Goal: Task Accomplishment & Management: Manage account settings

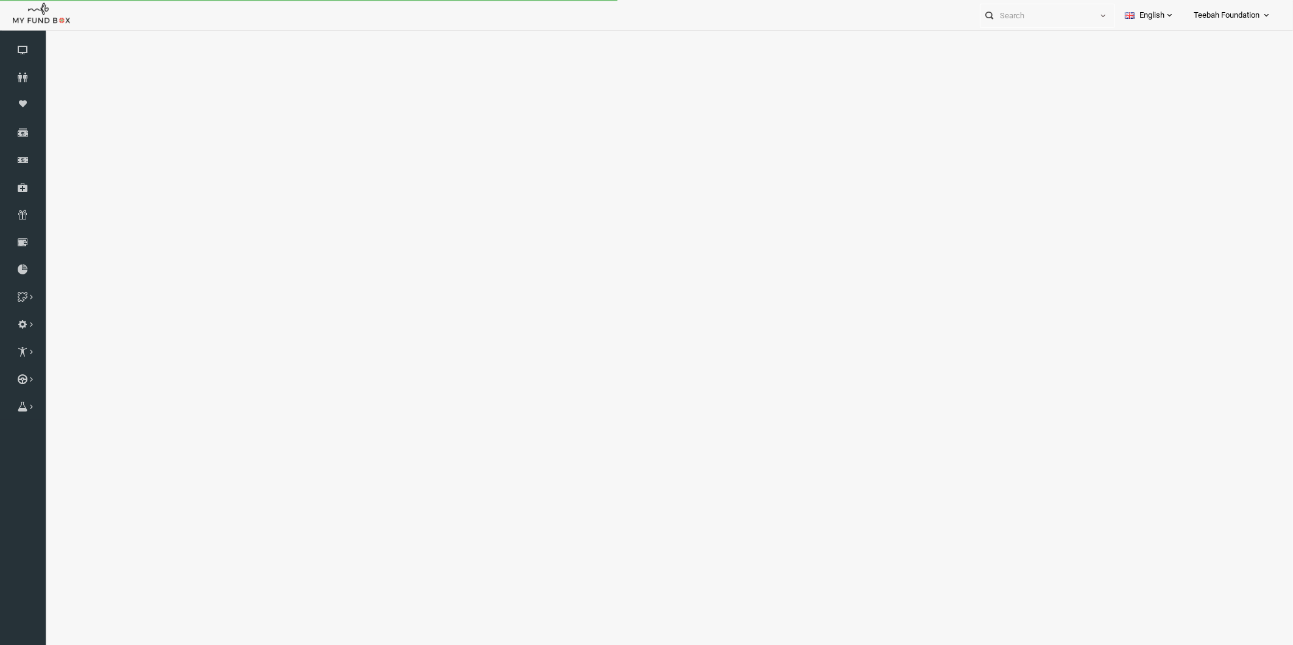
select select "100"
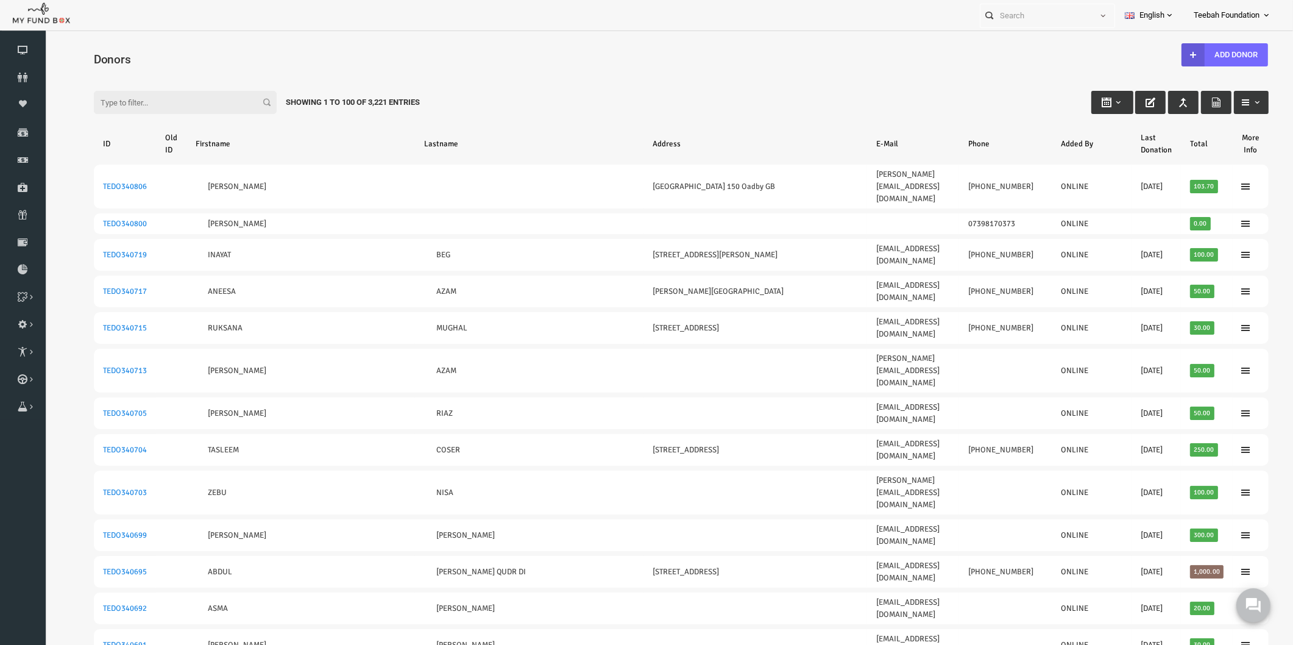
click at [731, 81] on div "Filter: Showing 1 to 100 of 3,221 Entries" at bounding box center [656, 90] width 1199 height 33
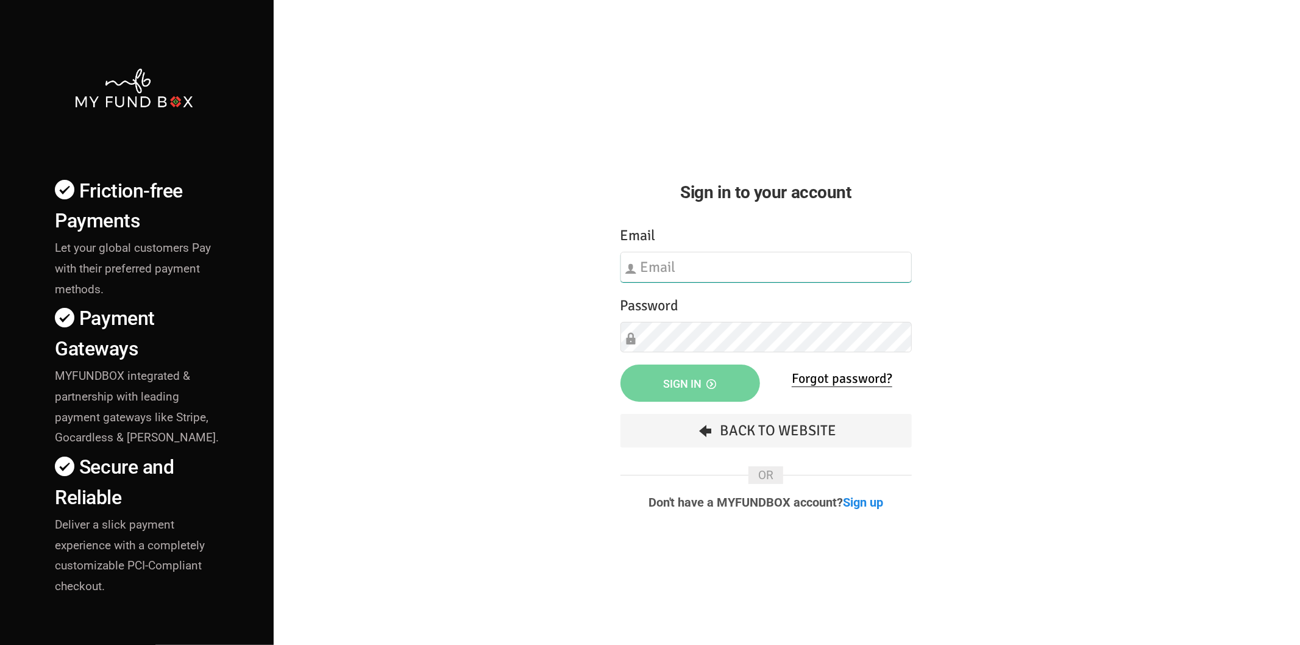
type input "hend.hechmi@teebahfoundation.org"
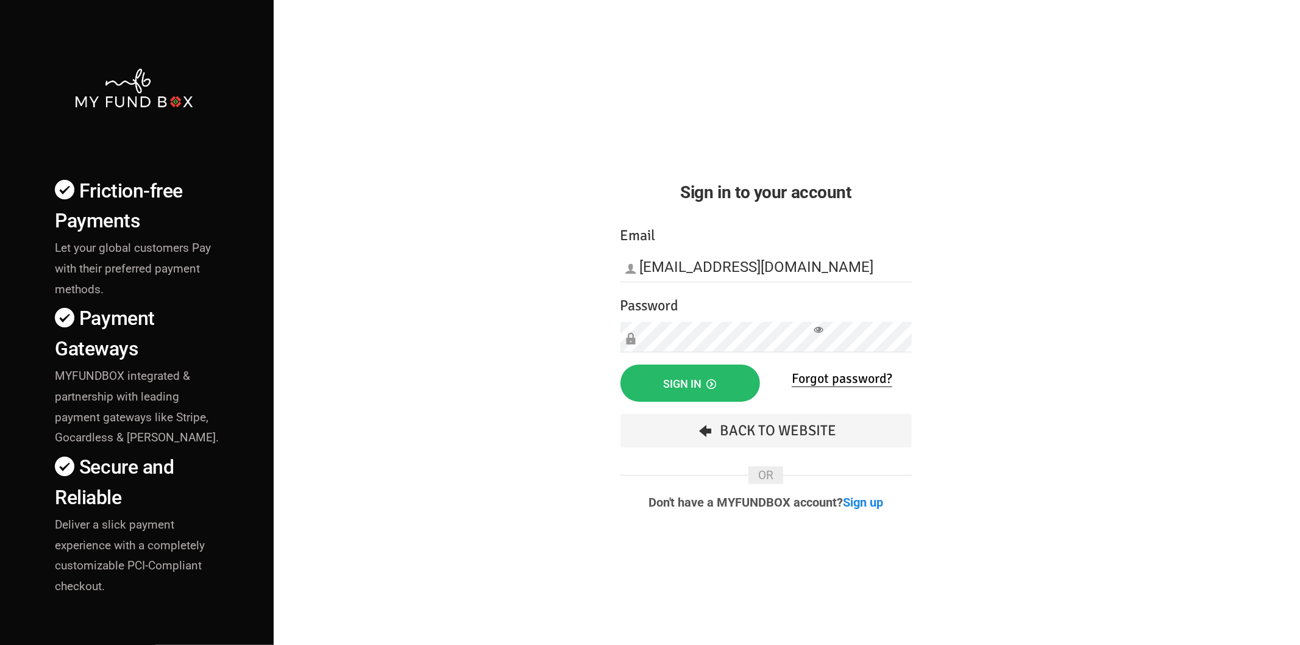
click at [448, 352] on div "Friction-free Payments Let your global customers Pay with their preferred payme…" at bounding box center [650, 426] width 1312 height 853
click at [696, 372] on button "Sign in" at bounding box center [690, 382] width 140 height 37
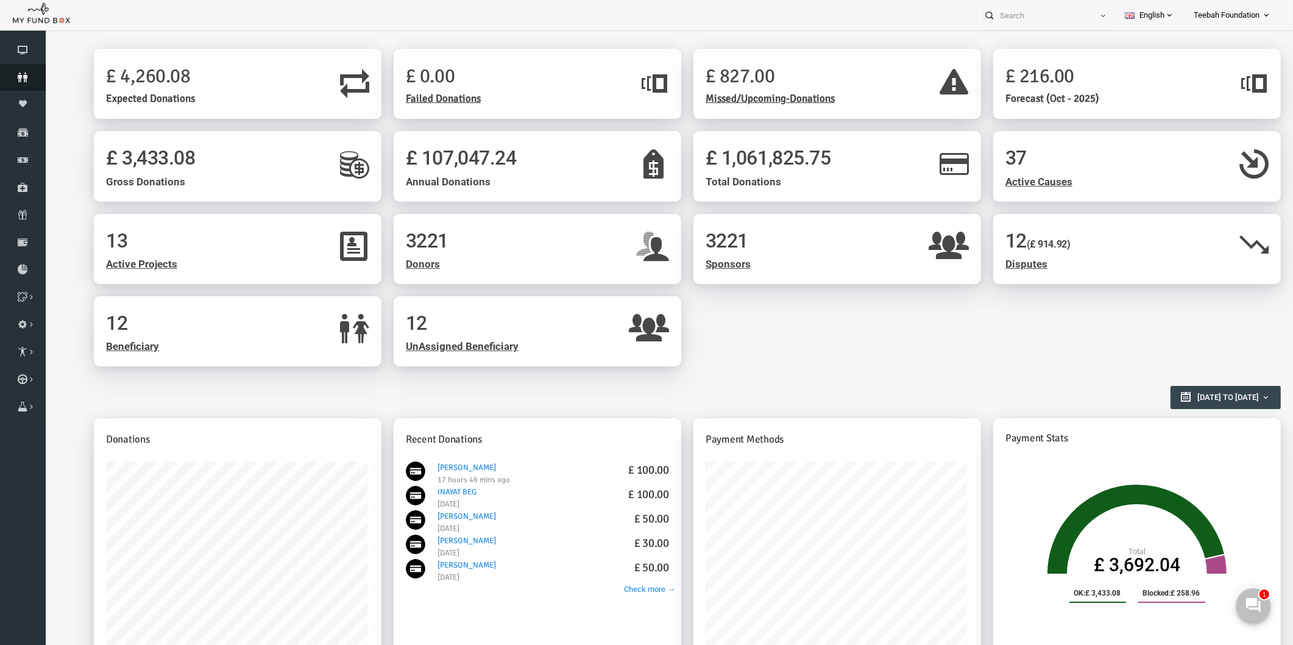
click at [19, 76] on icon at bounding box center [23, 78] width 46 height 10
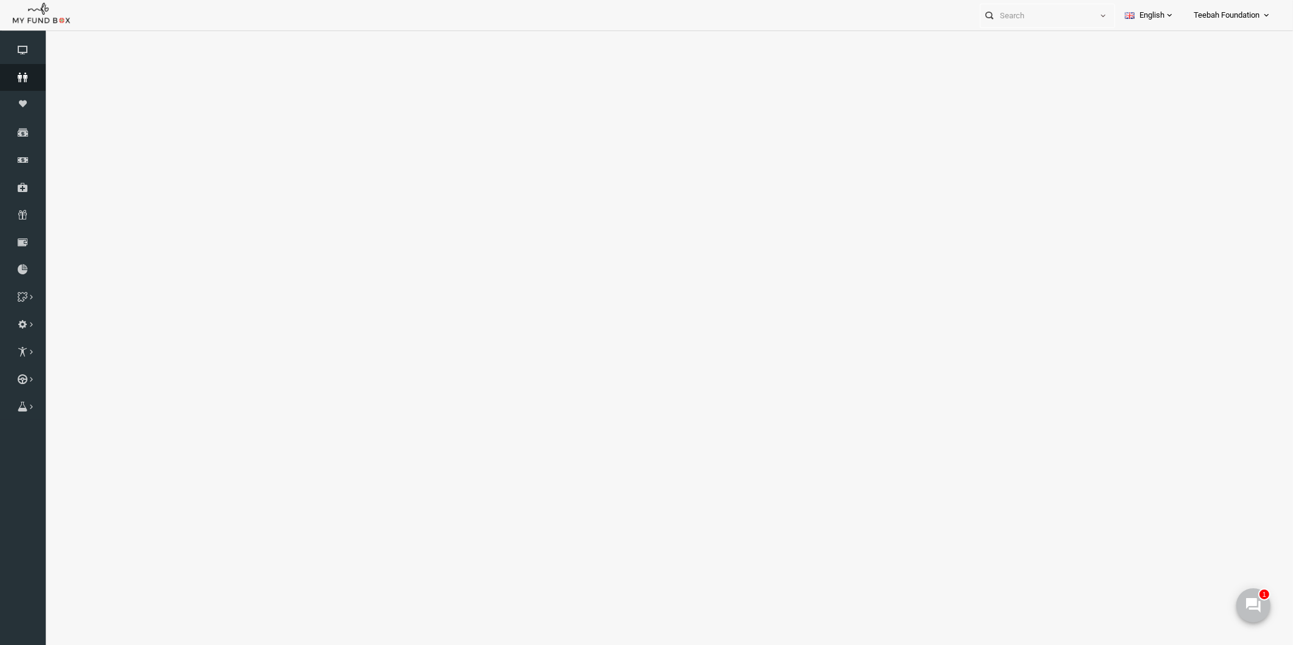
select select "100"
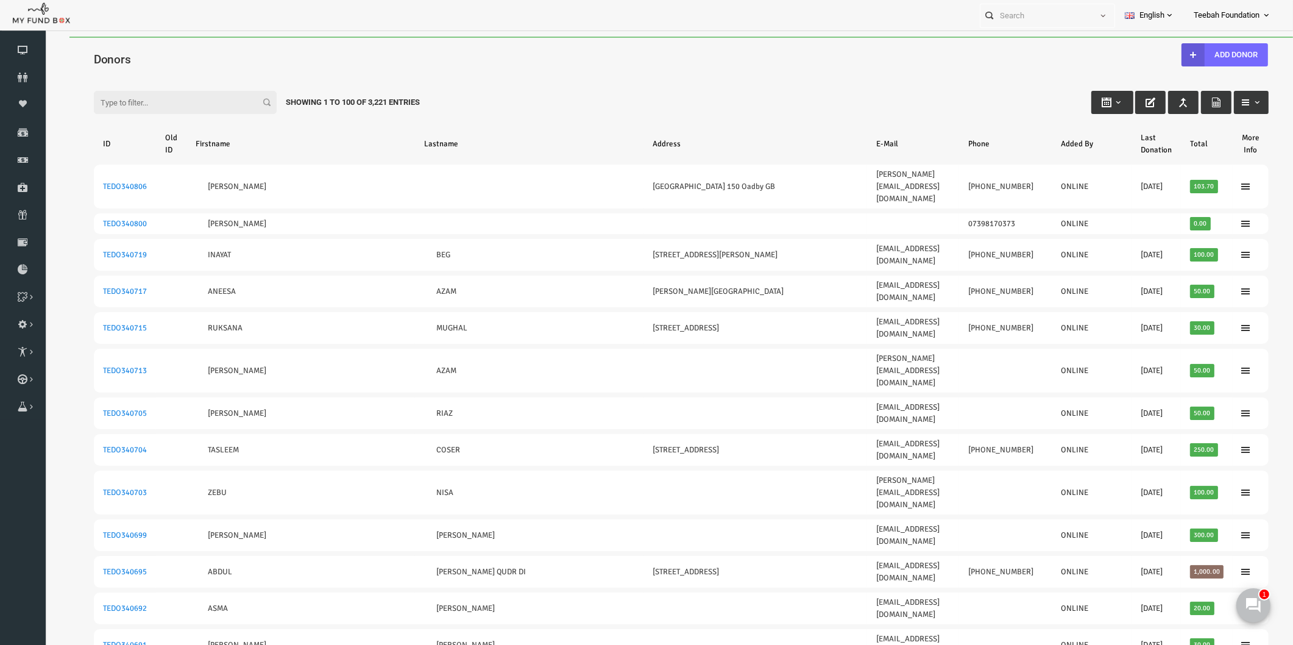
click at [512, 86] on div "Filter: Showing 1 to 100 of 3,221 Entries" at bounding box center [656, 90] width 1199 height 33
click at [481, 104] on div "Filter: Showing 1 to 100 of 3,221 Entries" at bounding box center [656, 90] width 1199 height 33
